Goal: Task Accomplishment & Management: Use online tool/utility

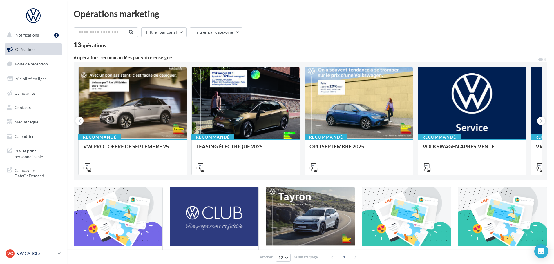
click at [20, 253] on p "VW GARGES" at bounding box center [36, 254] width 39 height 6
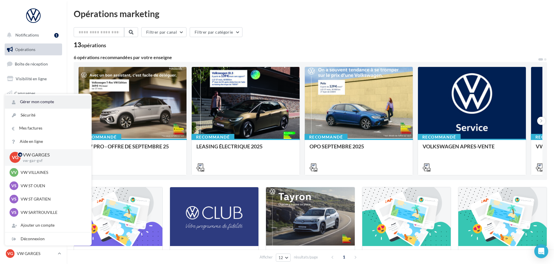
click at [39, 99] on link "Gérer mon compte" at bounding box center [48, 101] width 86 height 13
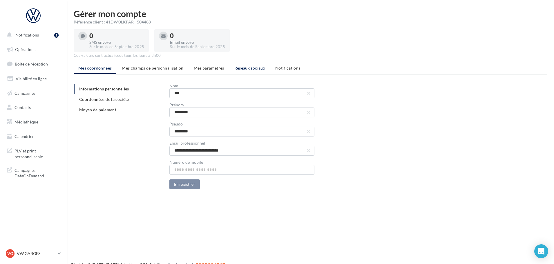
click at [247, 67] on span "Réseaux sociaux" at bounding box center [249, 68] width 31 height 5
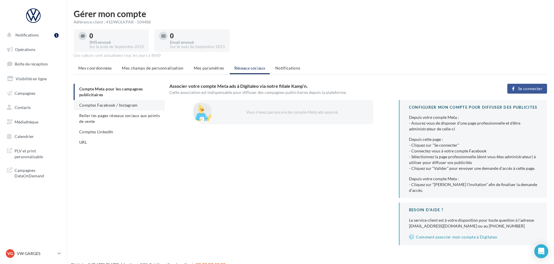
click at [112, 104] on span "Comptes Facebook / Instagram" at bounding box center [108, 105] width 59 height 5
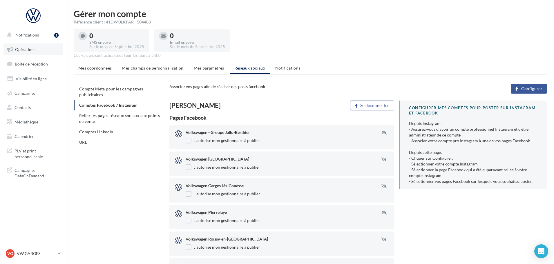
click at [30, 51] on span "Opérations" at bounding box center [25, 49] width 20 height 5
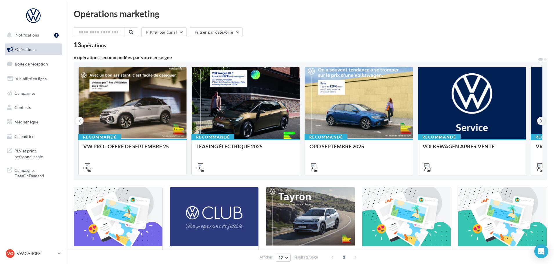
click at [541, 119] on icon at bounding box center [541, 121] width 3 height 6
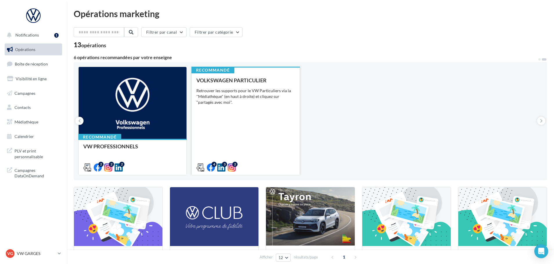
click at [250, 131] on div "VOLKSWAGEN PARTICULIER Retrouver les supports pour le VW Particuliers via la "M…" at bounding box center [245, 123] width 99 height 93
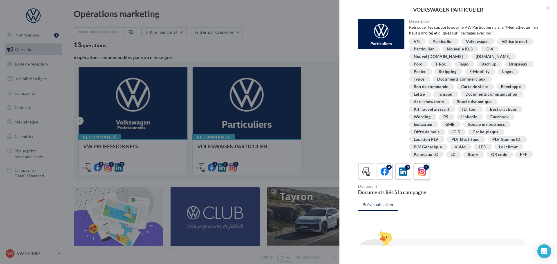
click at [426, 173] on icon at bounding box center [422, 172] width 8 height 8
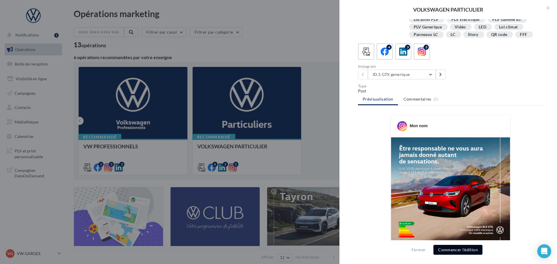
scroll to position [165, 0]
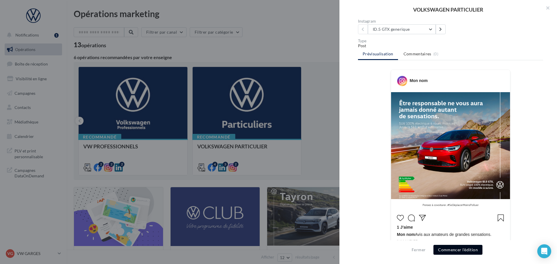
click at [465, 248] on button "Commencer l'édition" at bounding box center [457, 250] width 49 height 10
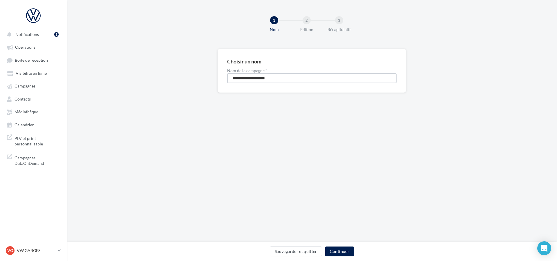
drag, startPoint x: 298, startPoint y: 76, endPoint x: 194, endPoint y: 76, distance: 103.3
click at [196, 75] on div "**********" at bounding box center [312, 80] width 490 height 63
type input "**********"
click at [343, 252] on button "Continuer" at bounding box center [339, 252] width 29 height 10
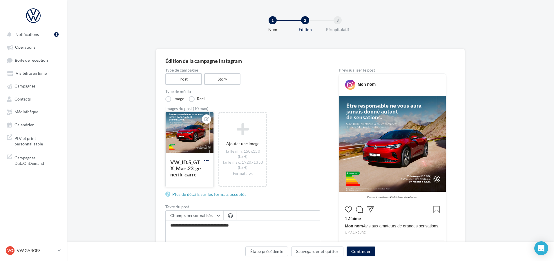
click at [208, 158] on span "button" at bounding box center [206, 160] width 5 height 5
click at [216, 174] on button "Remplacer l'image" at bounding box center [233, 172] width 61 height 15
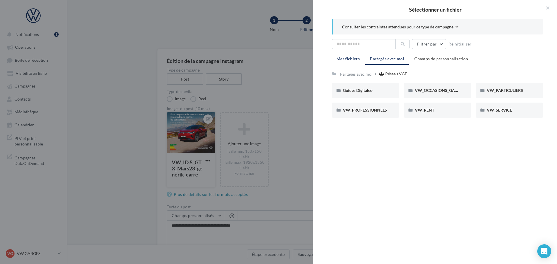
click at [350, 58] on span "Mes fichiers" at bounding box center [348, 58] width 23 height 5
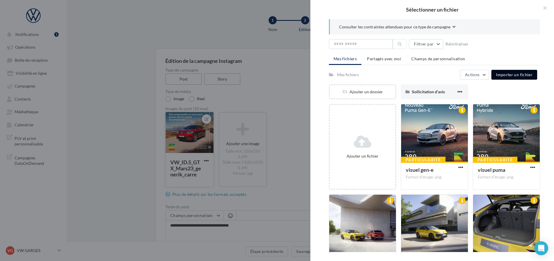
click at [511, 74] on span "Importer un fichier" at bounding box center [514, 74] width 37 height 5
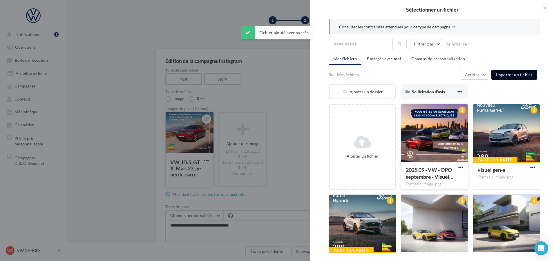
click at [432, 132] on div at bounding box center [434, 133] width 67 height 58
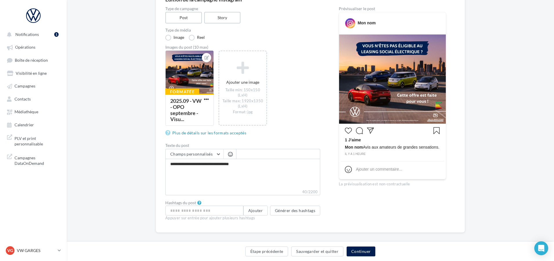
scroll to position [67, 0]
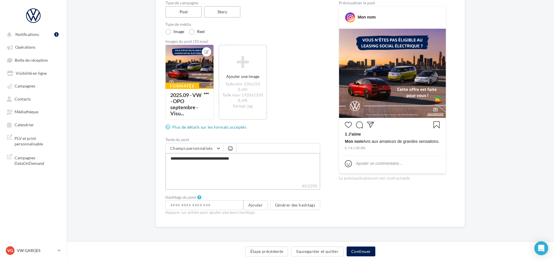
drag, startPoint x: 256, startPoint y: 162, endPoint x: 137, endPoint y: 154, distance: 119.3
click at [137, 154] on div "Édition de la campagne Instagram Type de campagne Post Story Type de média Imag…" at bounding box center [310, 113] width 487 height 265
paste textarea "**********"
type textarea "**********"
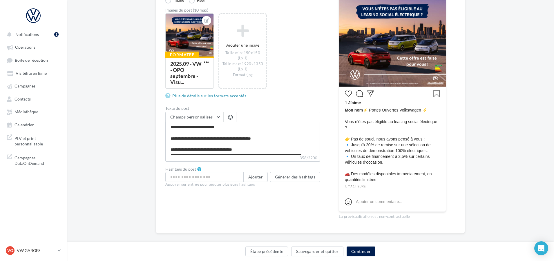
scroll to position [100, 0]
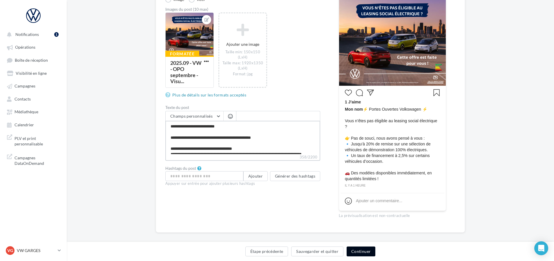
type textarea "**********"
click at [365, 254] on button "Continuer" at bounding box center [361, 252] width 29 height 10
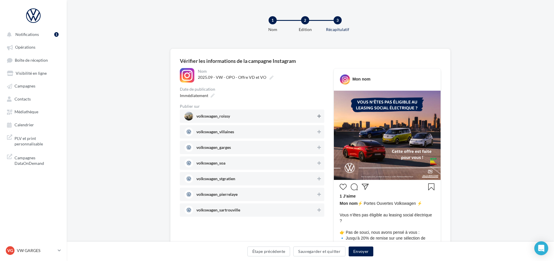
click at [318, 115] on icon at bounding box center [318, 116] width 3 height 4
click at [319, 131] on icon at bounding box center [318, 132] width 3 height 4
click at [319, 164] on icon at bounding box center [318, 163] width 3 height 4
click at [319, 181] on icon at bounding box center [318, 179] width 3 height 4
click at [319, 210] on icon at bounding box center [318, 210] width 3 height 4
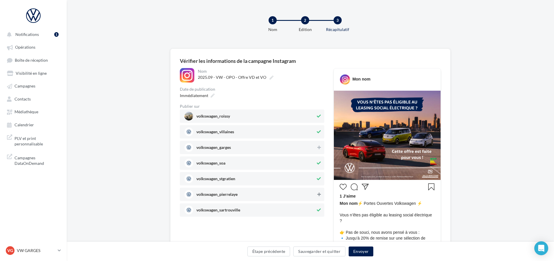
click at [320, 194] on icon at bounding box center [318, 195] width 3 height 4
click at [363, 251] on button "Envoyer" at bounding box center [361, 252] width 25 height 10
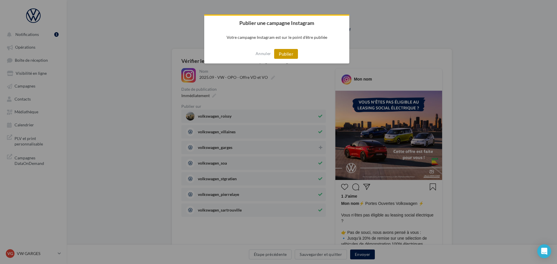
click at [283, 54] on button "Publier" at bounding box center [286, 54] width 24 height 10
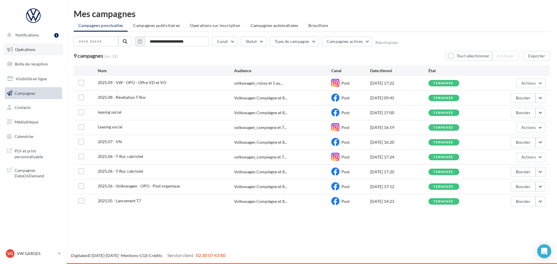
click at [28, 49] on span "Opérations" at bounding box center [25, 49] width 20 height 5
